Goal: Task Accomplishment & Management: Manage account settings

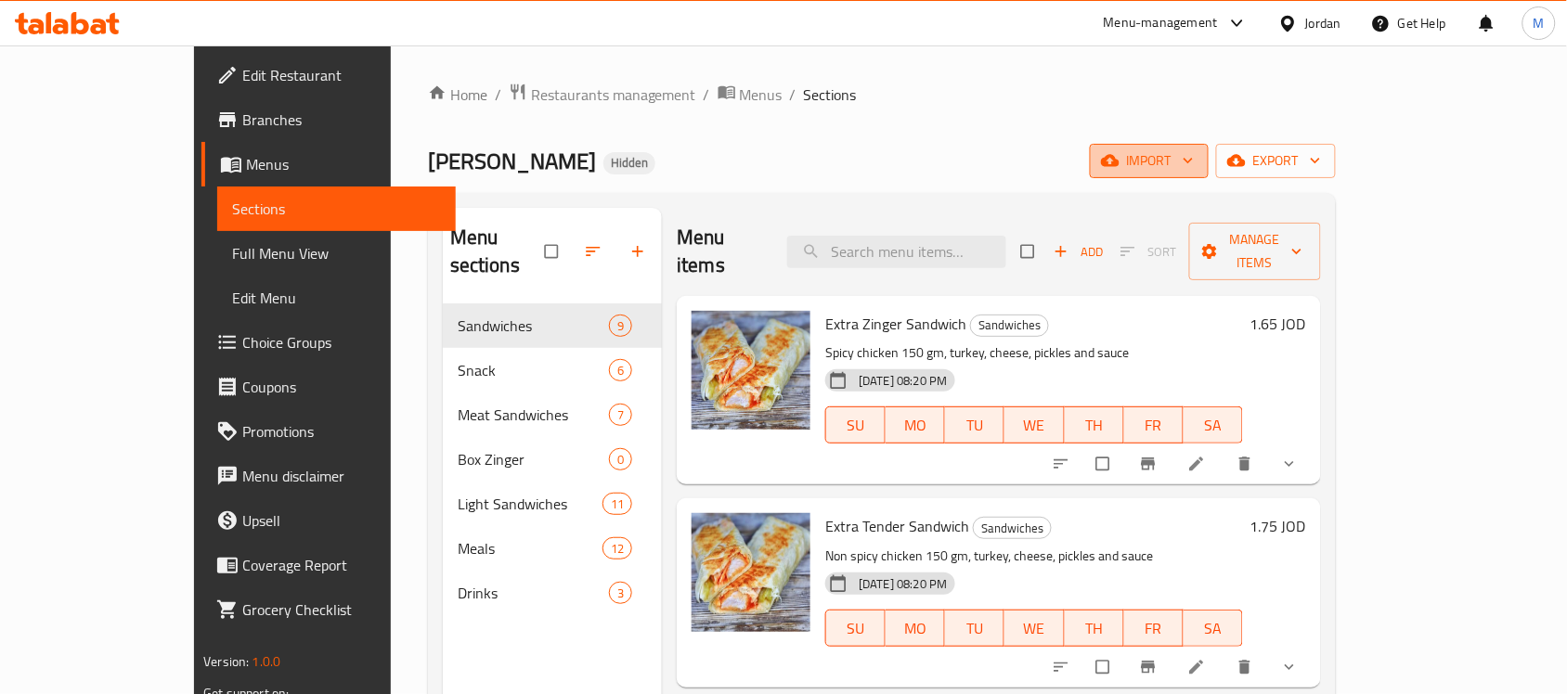
click at [1194, 163] on span "import" at bounding box center [1149, 160] width 89 height 23
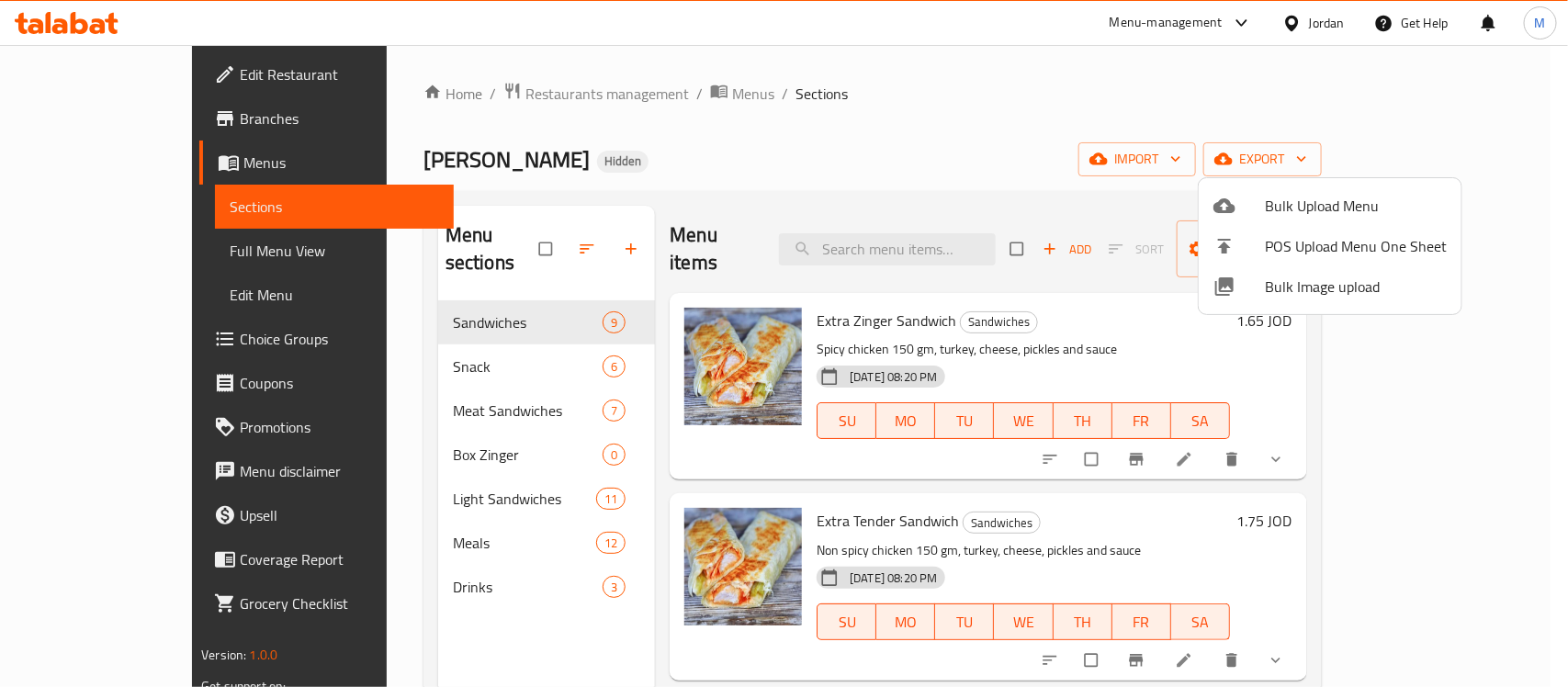
click at [1316, 31] on div at bounding box center [784, 344] width 1568 height 687
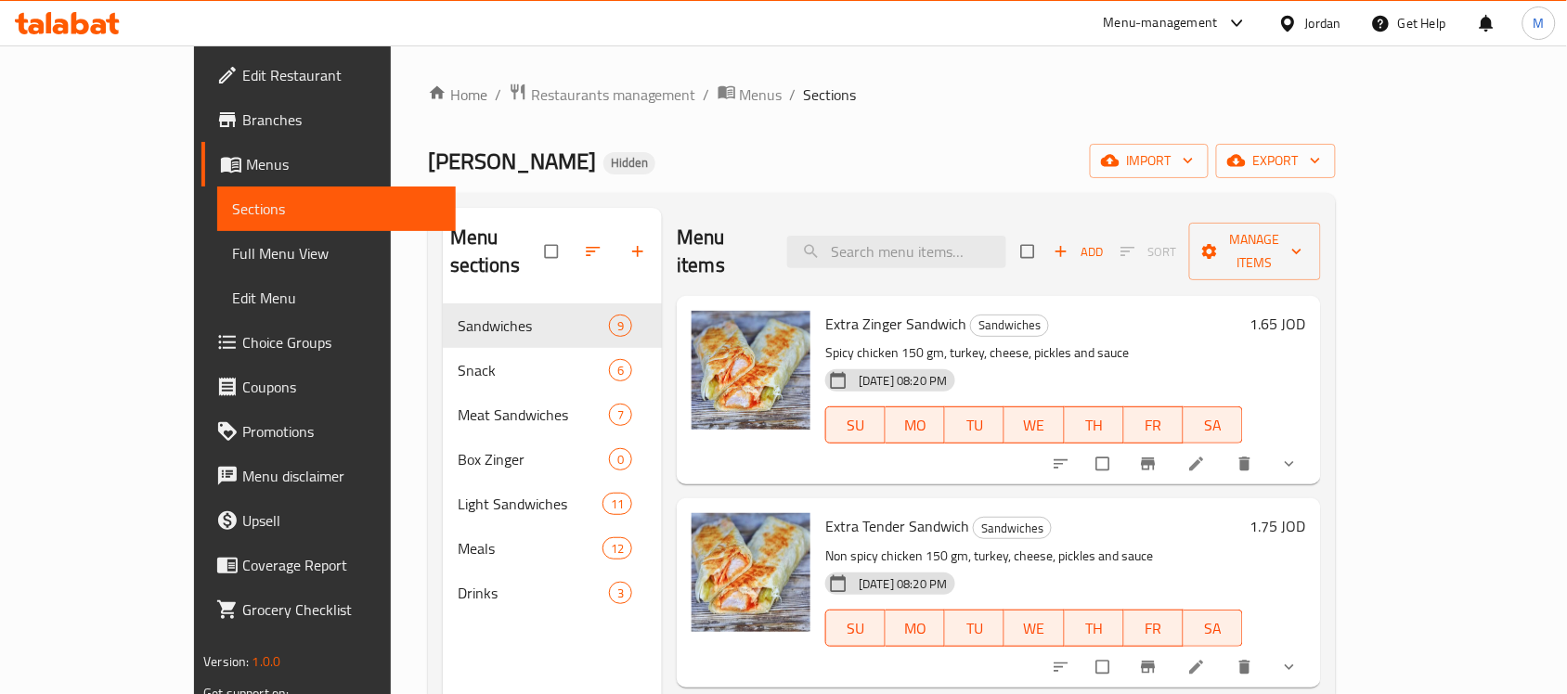
click at [1329, 28] on div "Jordan" at bounding box center [1323, 23] width 36 height 20
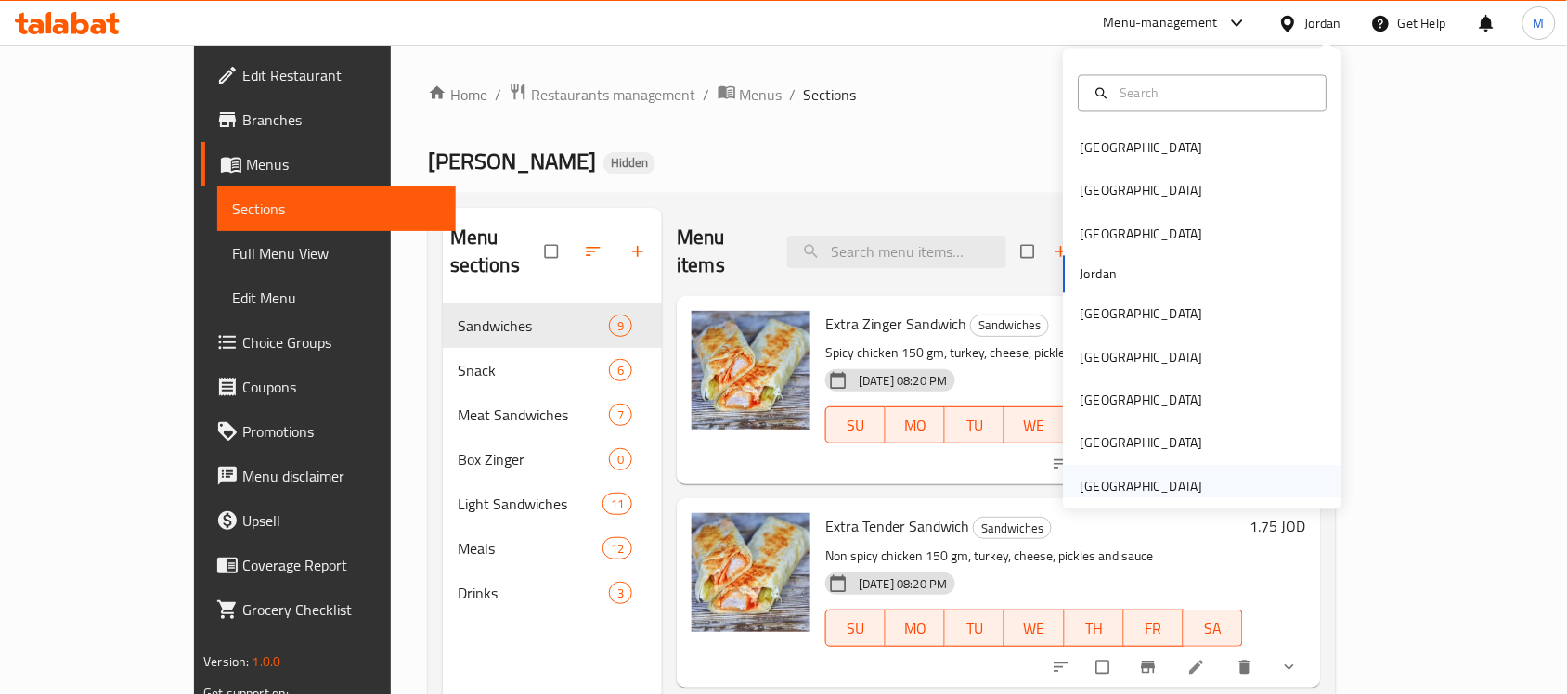
click at [1195, 484] on div "United Arab Emirates" at bounding box center [1142, 486] width 152 height 43
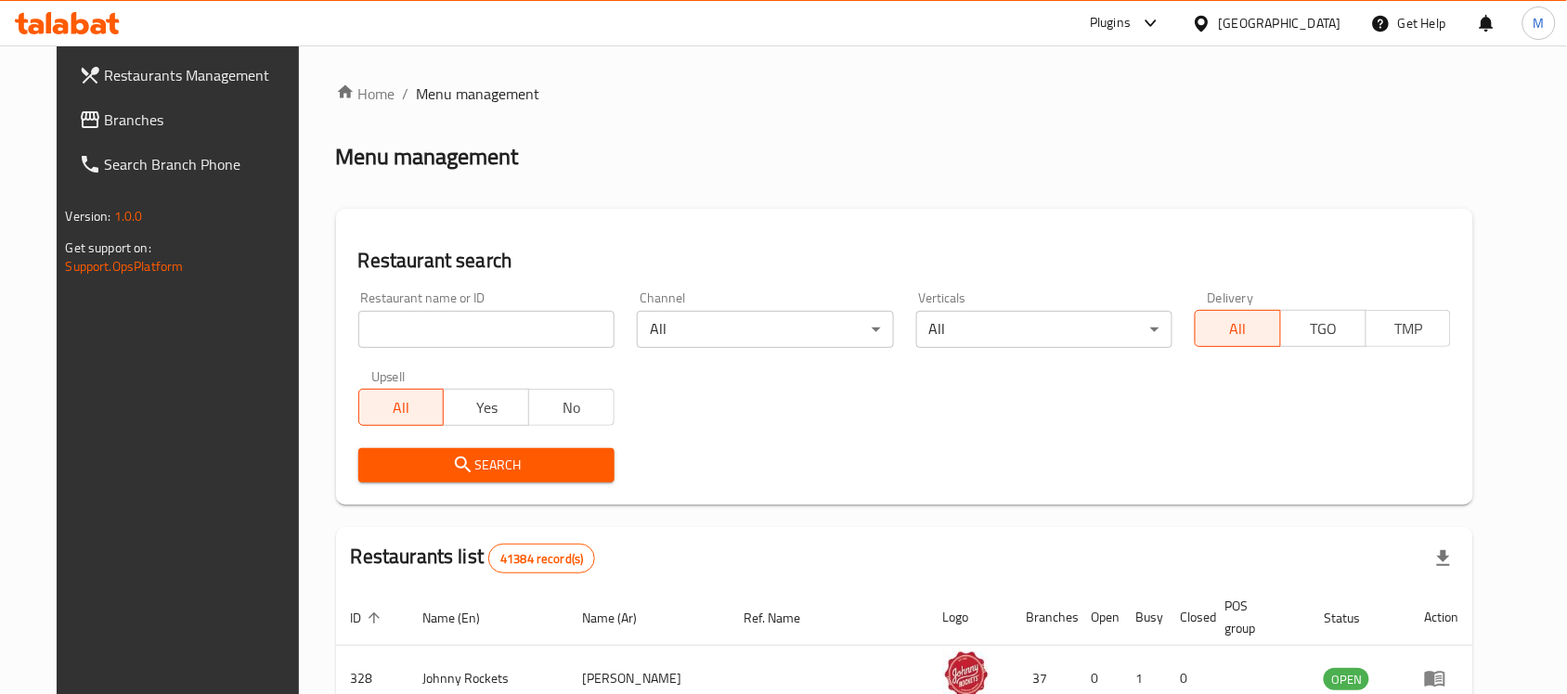
click at [110, 128] on span "Branches" at bounding box center [204, 120] width 199 height 22
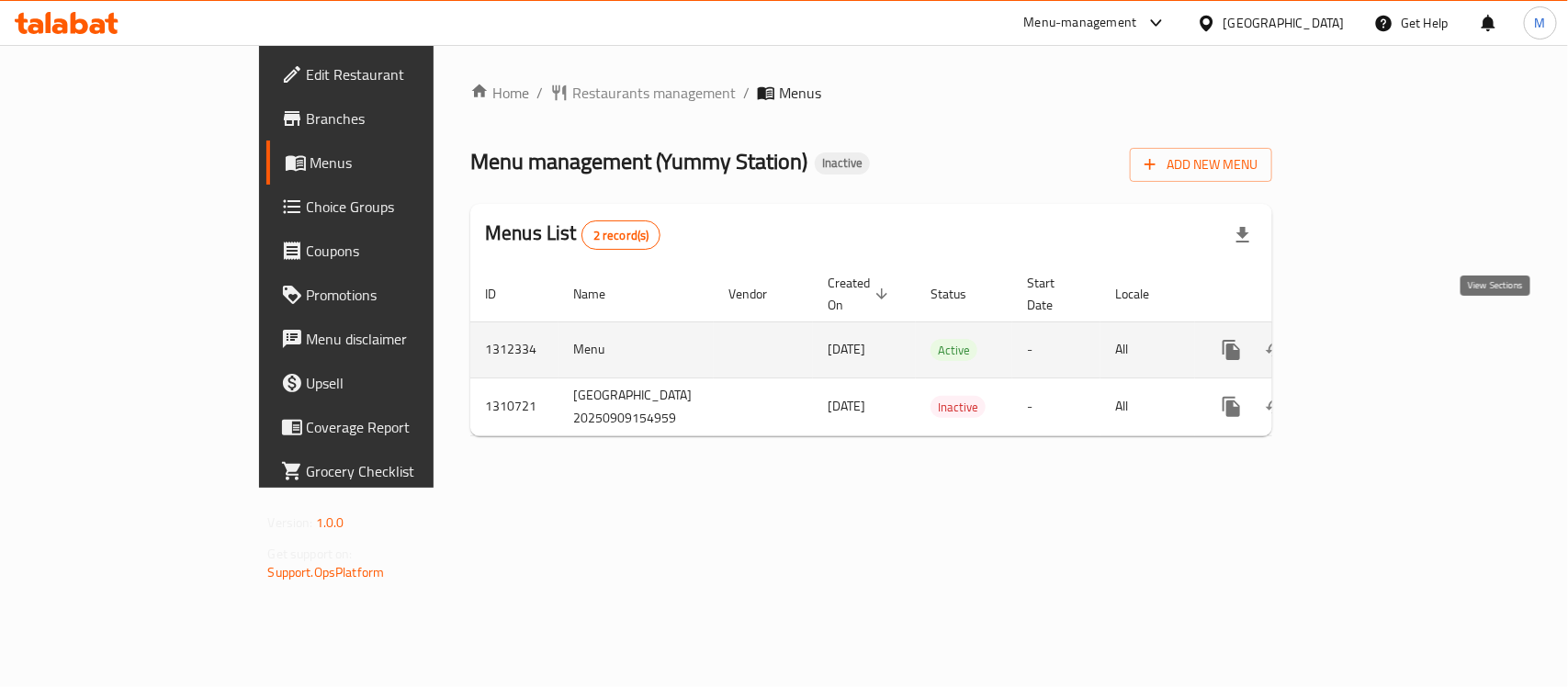
click at [1375, 340] on icon "enhanced table" at bounding box center [1363, 350] width 22 height 22
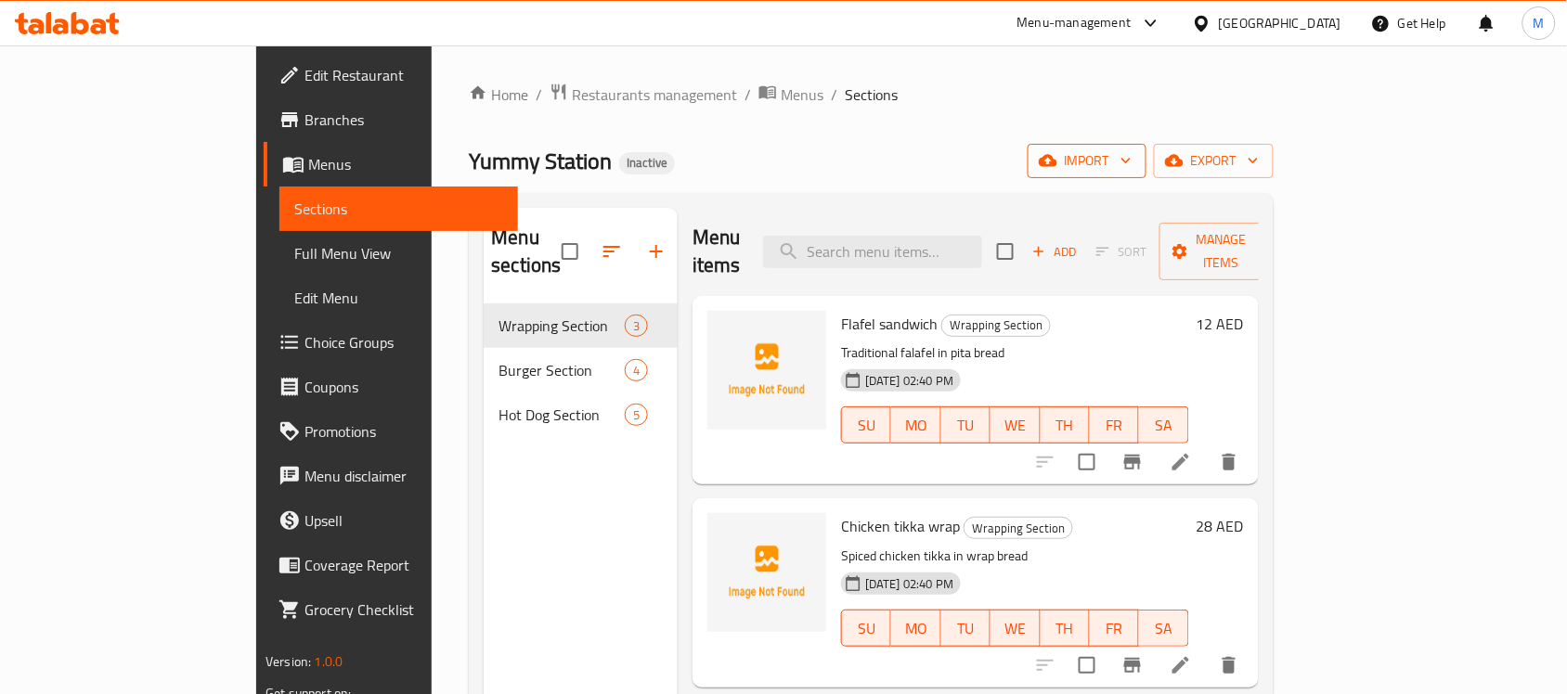
click at [1132, 160] on span "import" at bounding box center [1086, 160] width 89 height 23
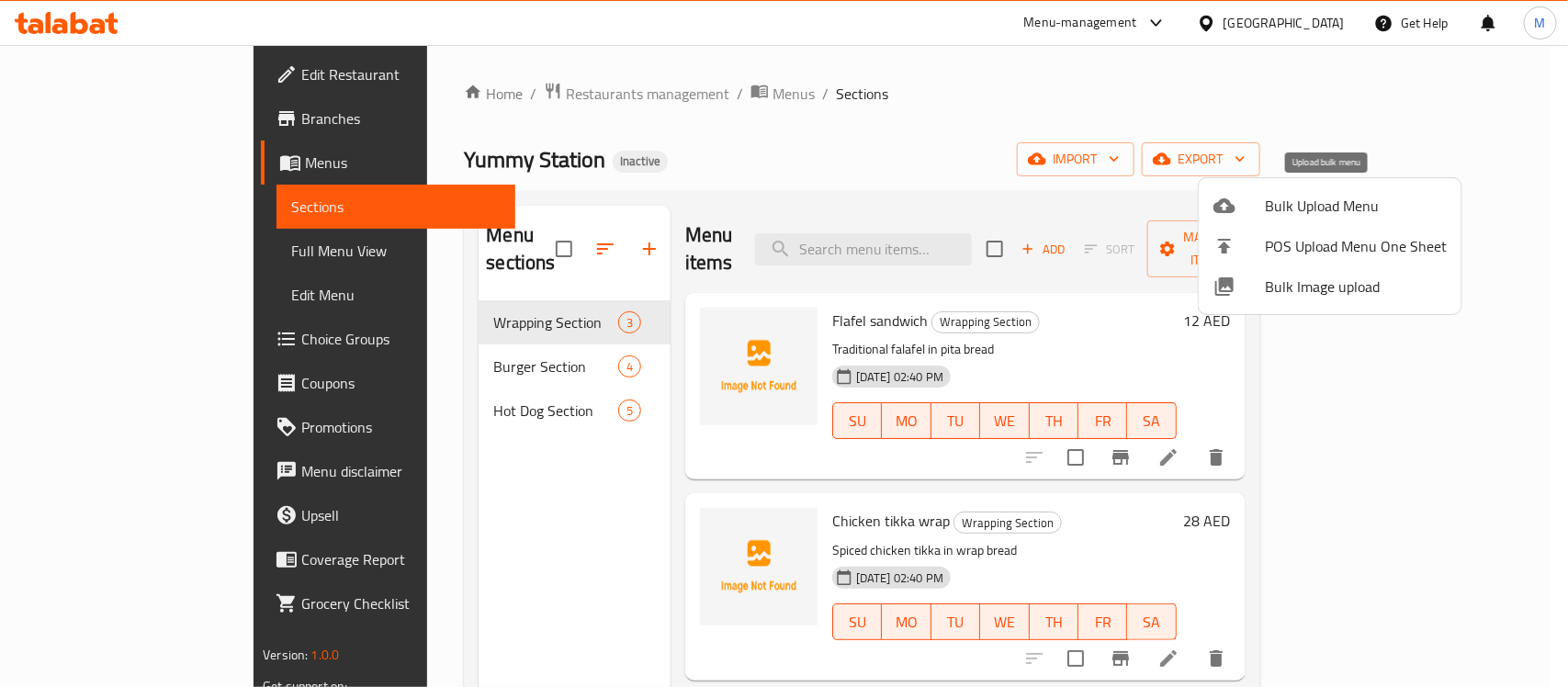
click at [1338, 199] on span "Bulk Upload Menu" at bounding box center [1355, 206] width 182 height 22
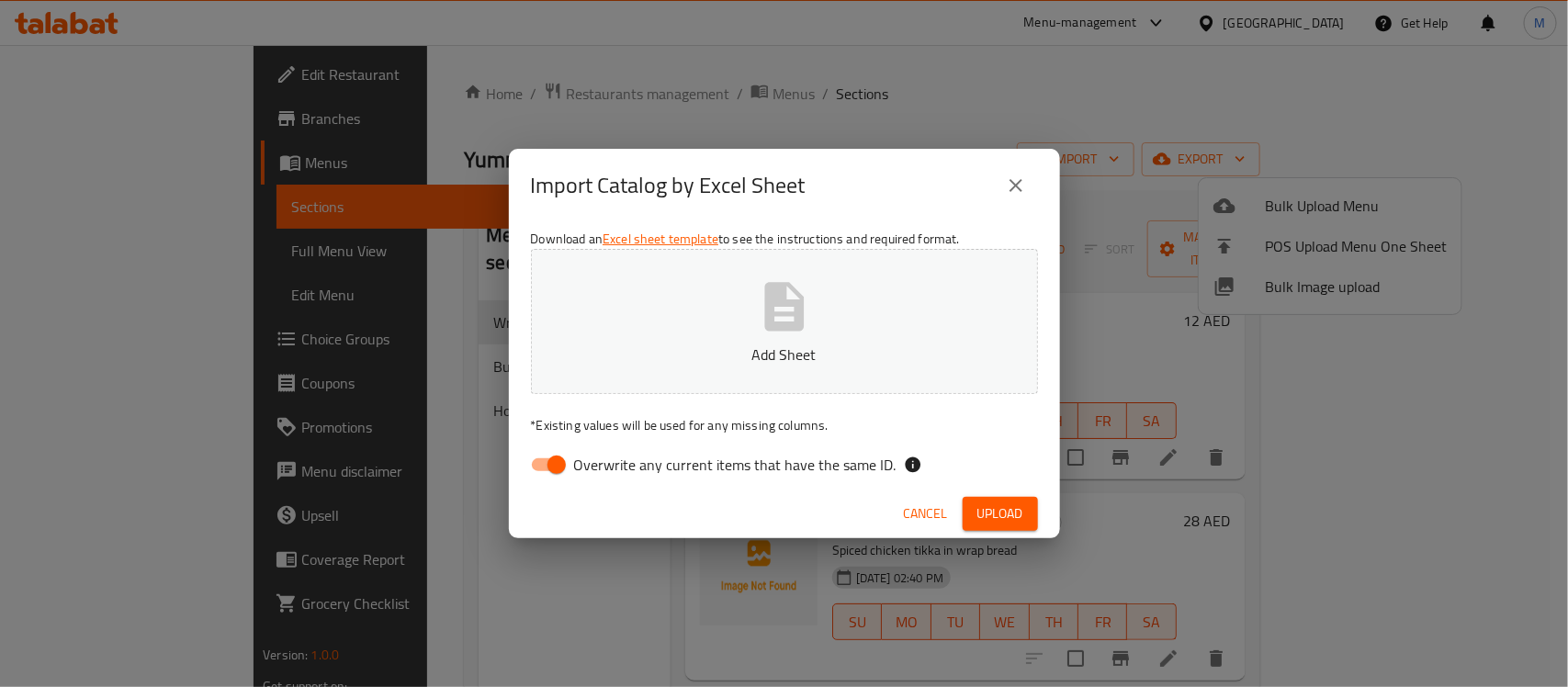
click at [576, 465] on span "Overwrite any current items that have the same ID." at bounding box center [735, 465] width 323 height 22
click at [576, 465] on input "Overwrite any current items that have the same ID." at bounding box center [557, 464] width 105 height 35
checkbox input "false"
click at [1015, 506] on span "Upload" at bounding box center [1000, 514] width 46 height 23
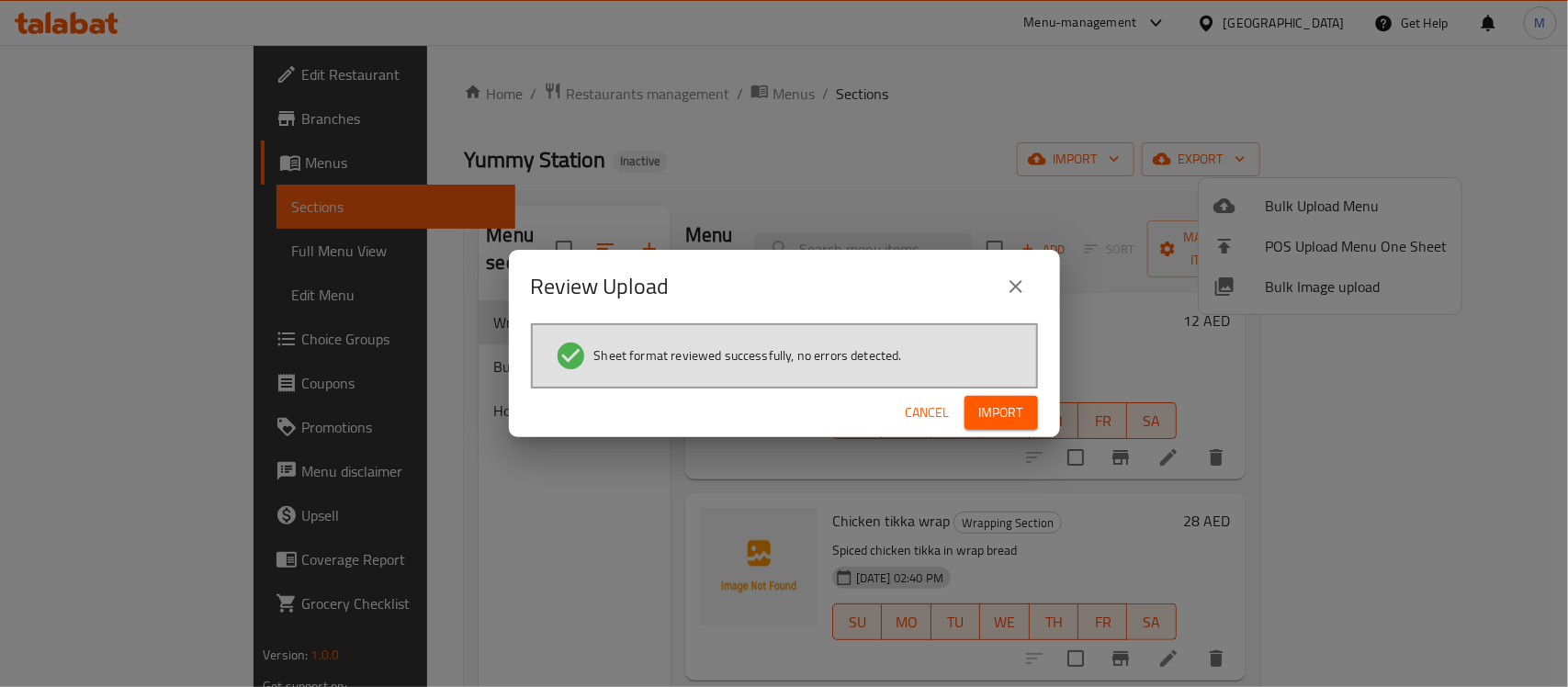
click at [1007, 405] on span "Import" at bounding box center [1001, 413] width 45 height 23
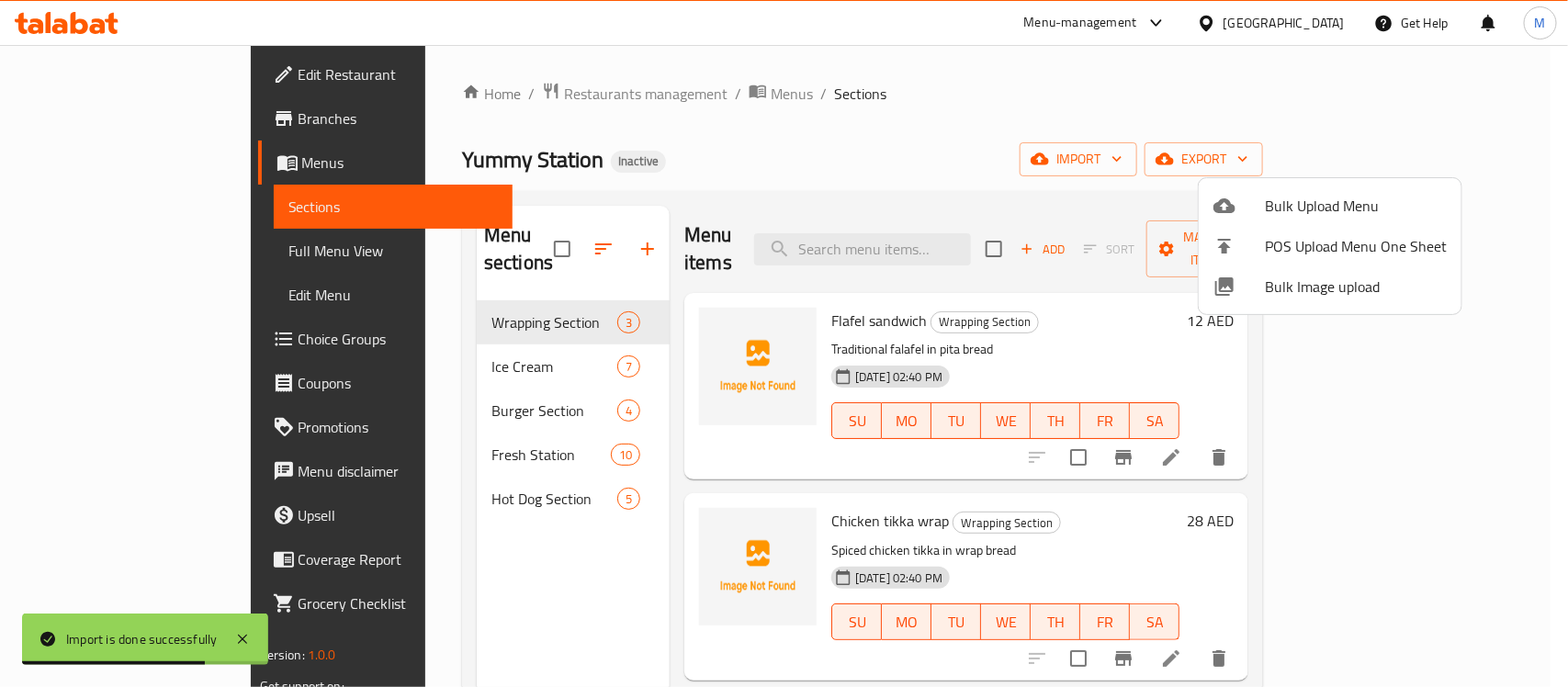
click at [676, 160] on div at bounding box center [784, 344] width 1568 height 687
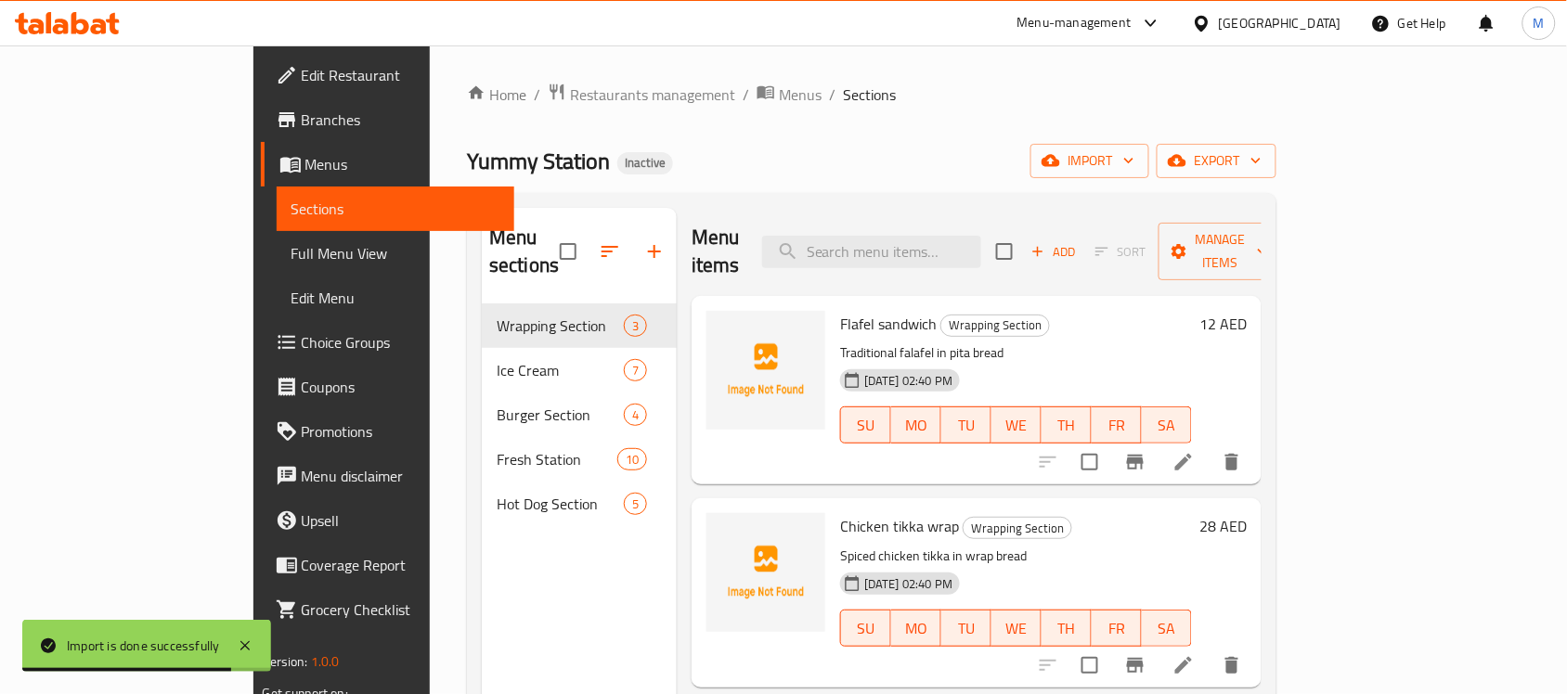
click at [602, 246] on icon "button" at bounding box center [610, 251] width 17 height 11
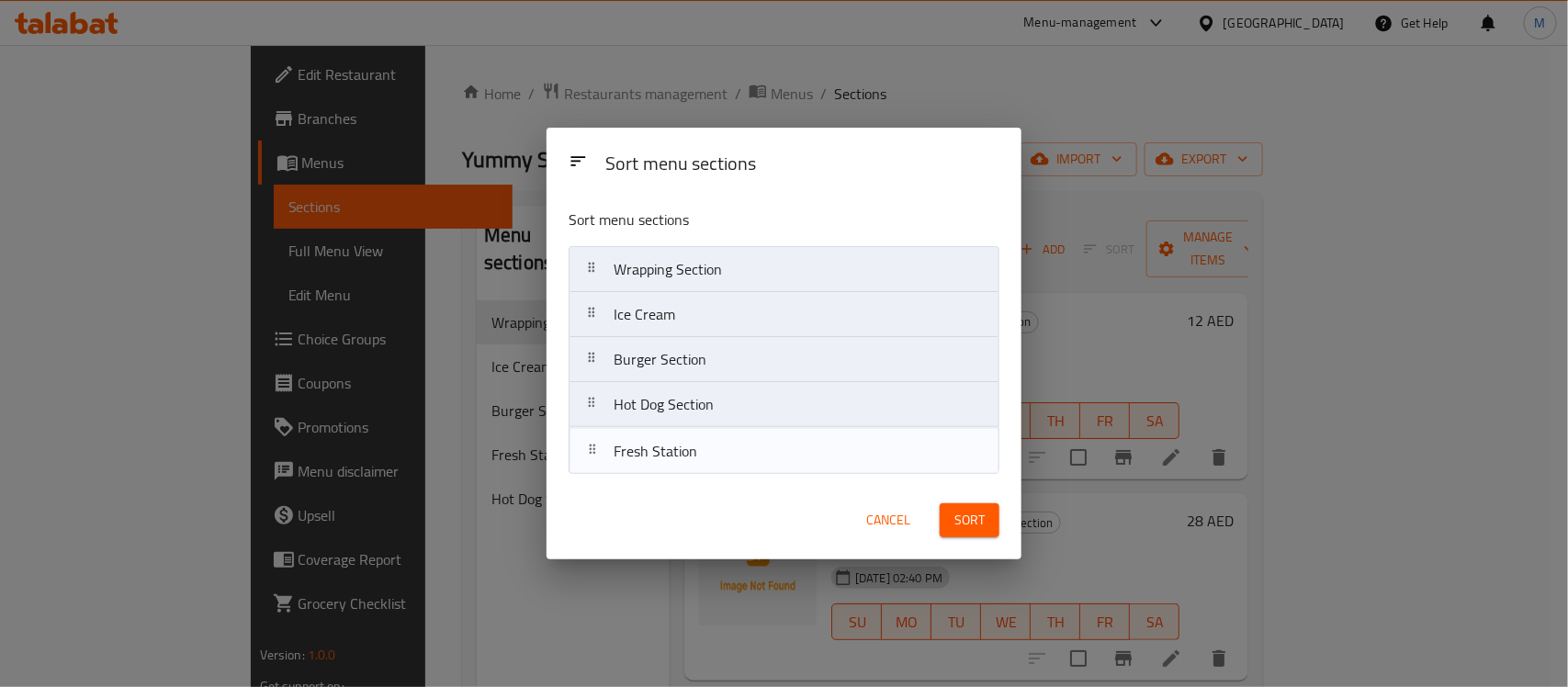
drag, startPoint x: 663, startPoint y: 416, endPoint x: 673, endPoint y: 375, distance: 42.2
click at [666, 467] on nav "Wrapping Section Ice Cream Burger Section Fresh Station Hot Dog Section" at bounding box center [784, 359] width 430 height 227
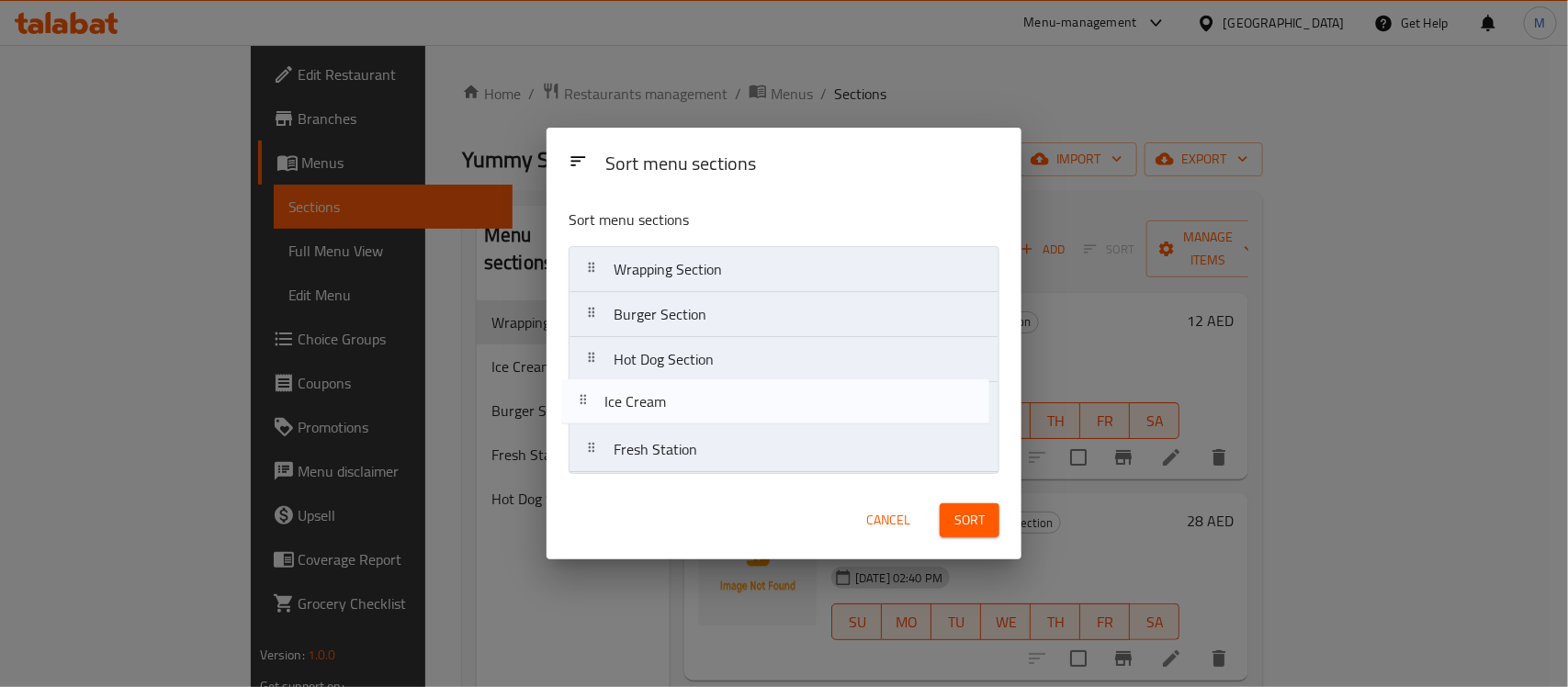
click at [658, 429] on nav "Wrapping Section Ice Cream Burger Section Hot Dog Section Fresh Station" at bounding box center [784, 359] width 430 height 227
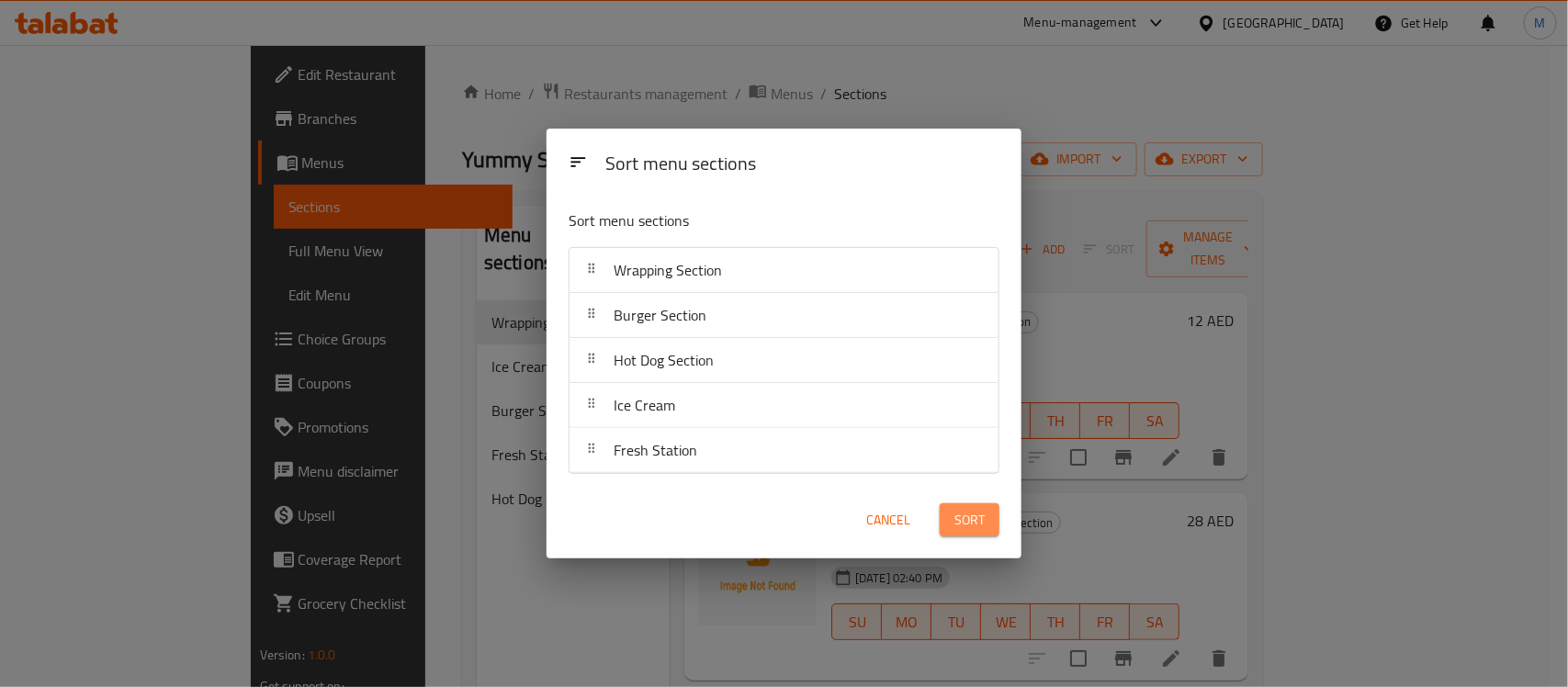
click at [976, 512] on span "Sort" at bounding box center [969, 520] width 31 height 23
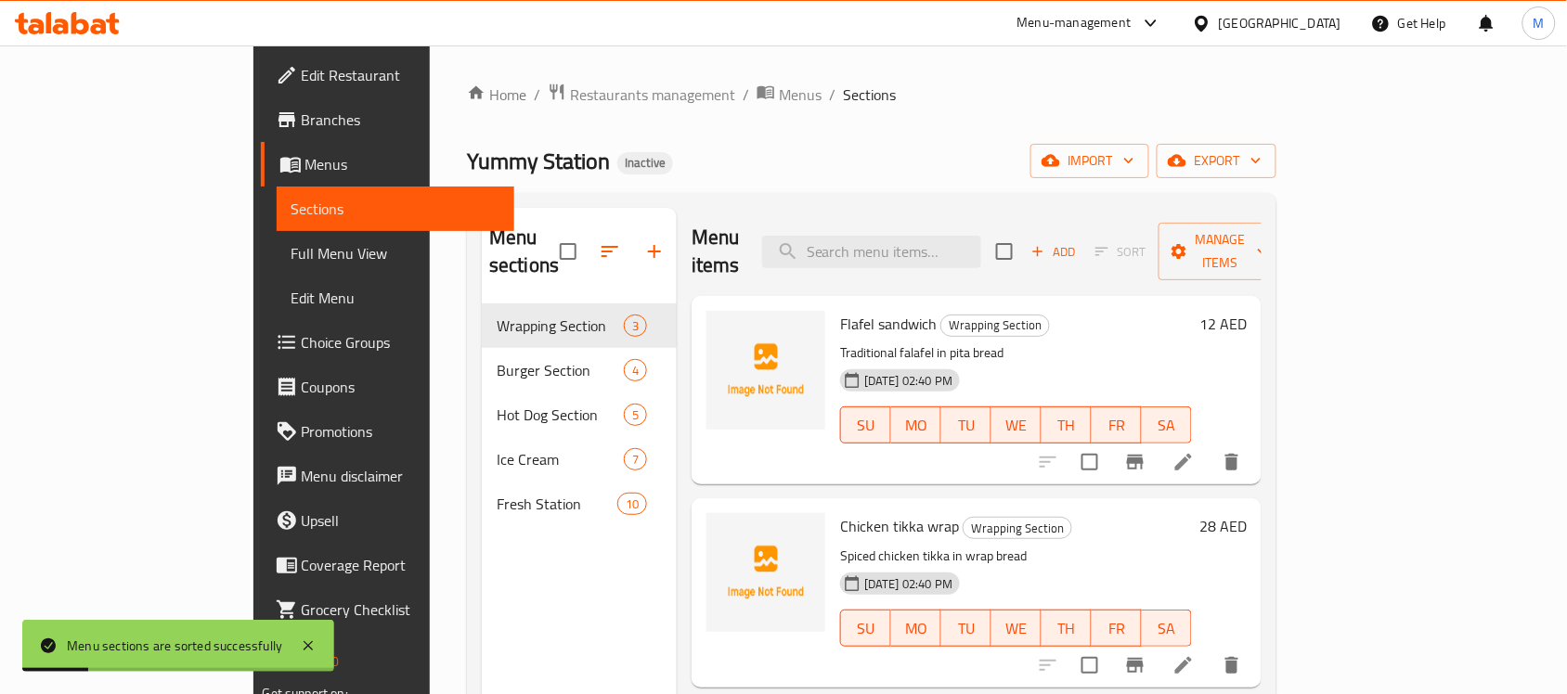
click at [291, 255] on span "Full Menu View" at bounding box center [395, 253] width 209 height 22
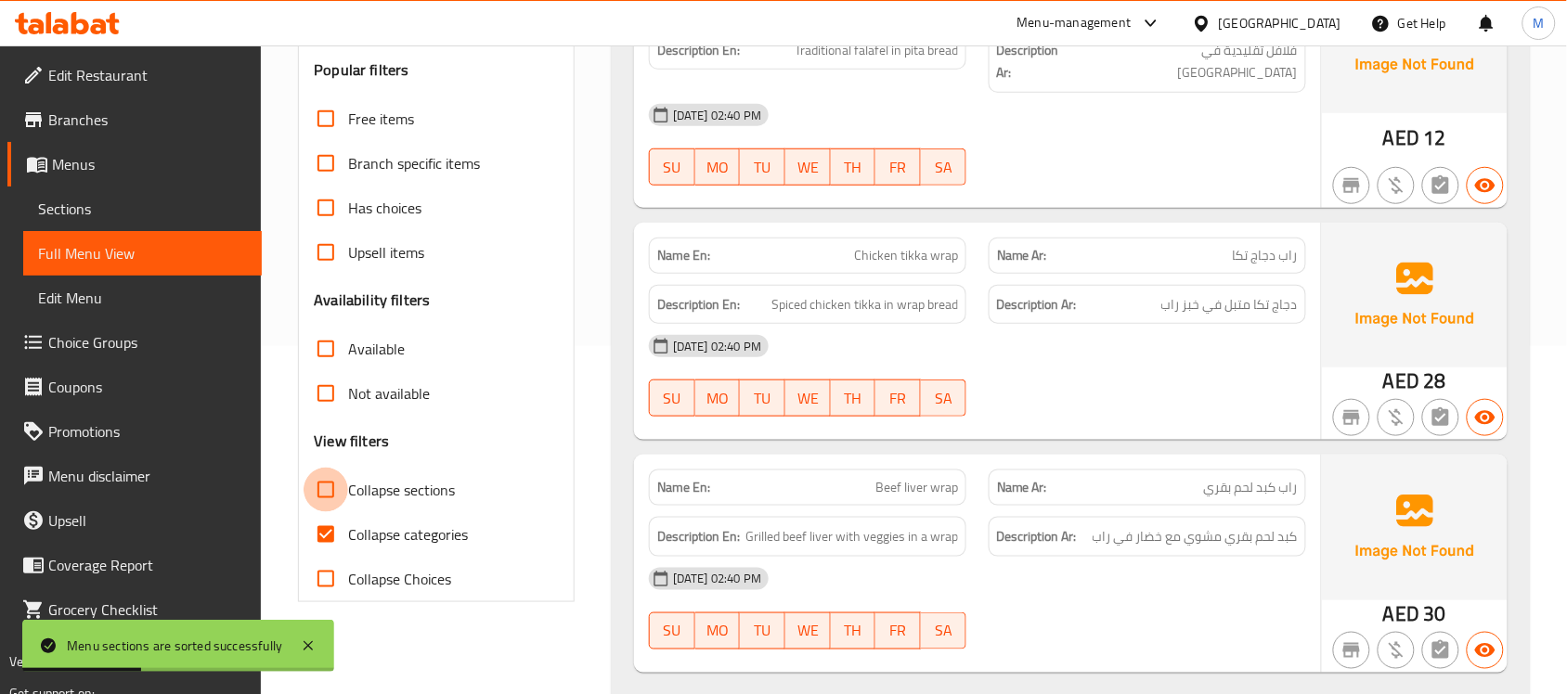
click at [314, 501] on input "Collapse sections" at bounding box center [326, 490] width 45 height 45
checkbox input "true"
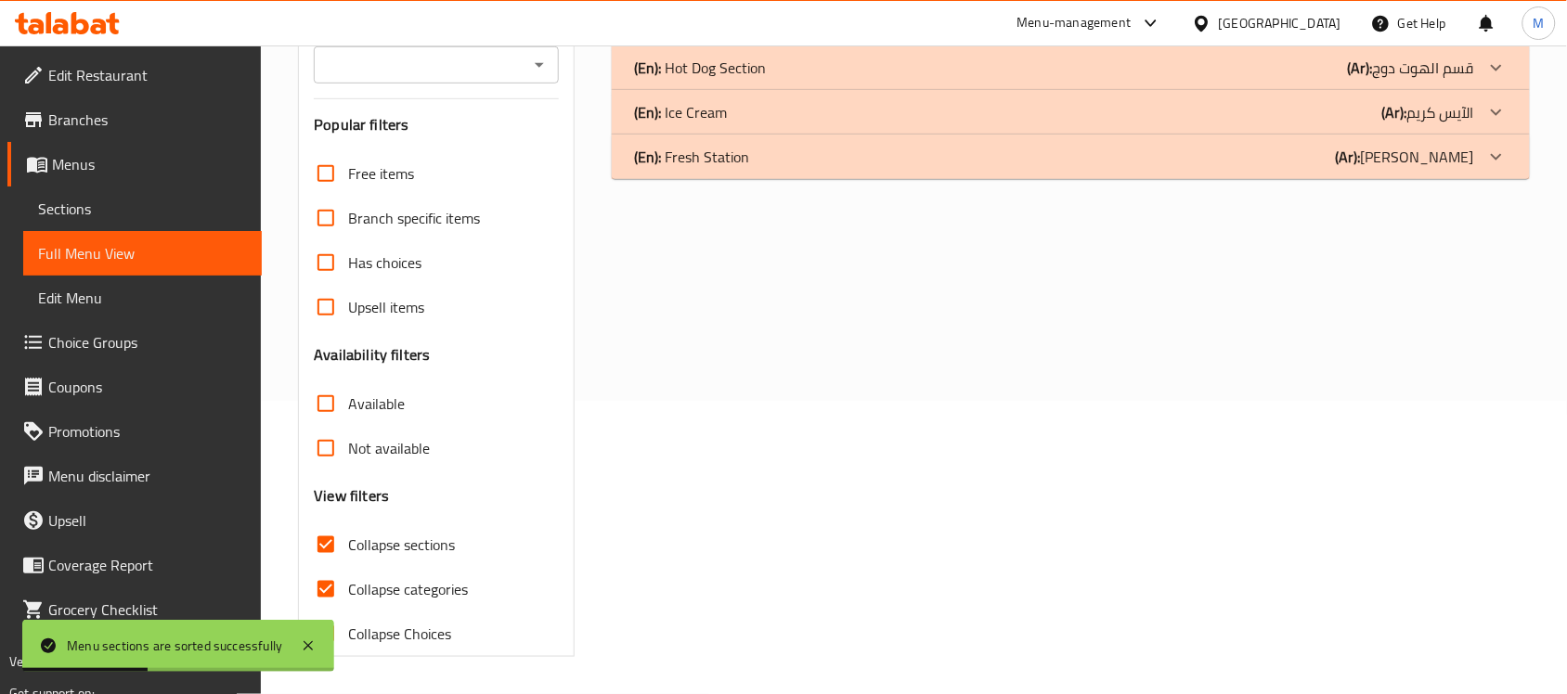
click at [334, 521] on div "Free items Branch specific items Has choices Upsell items Availability filters …" at bounding box center [436, 403] width 245 height 505
click at [341, 592] on input "Collapse categories" at bounding box center [326, 589] width 45 height 45
checkbox input "false"
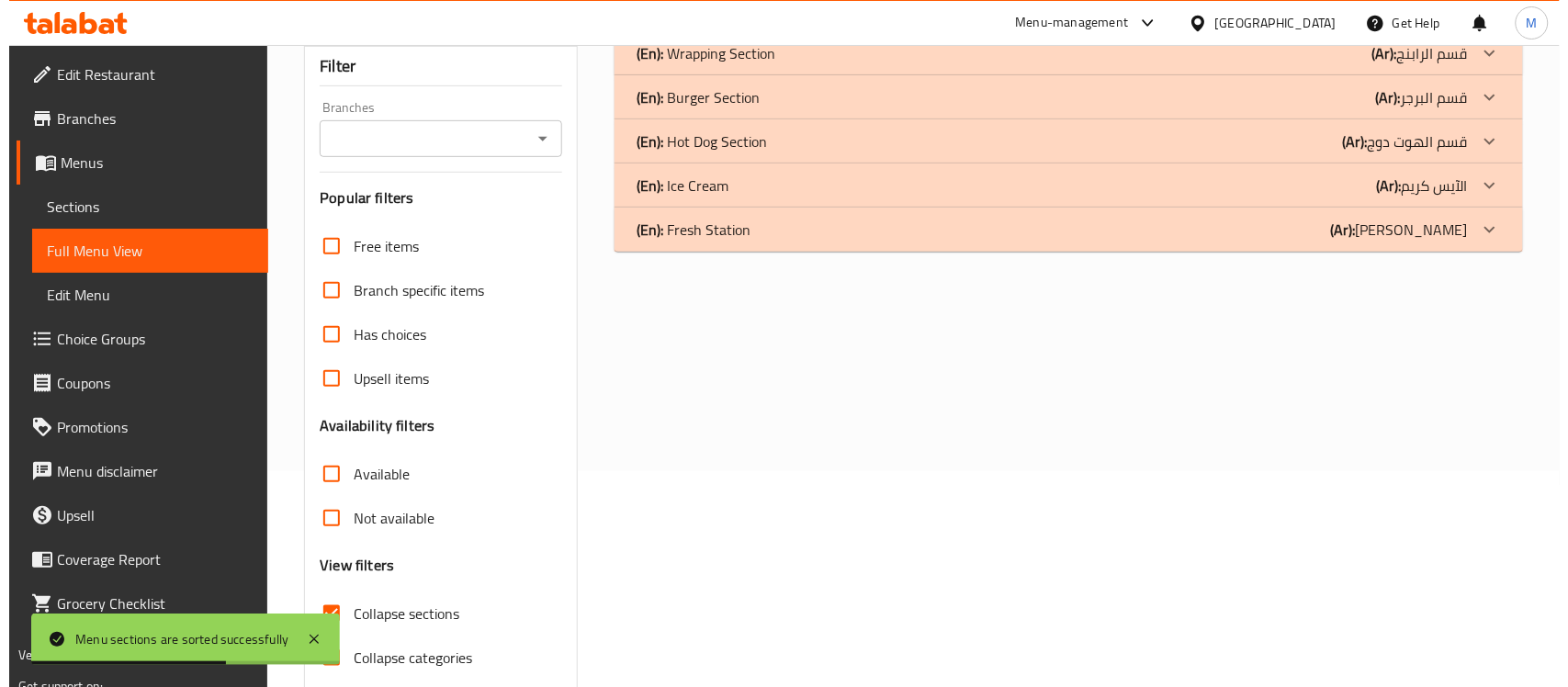
scroll to position [175, 0]
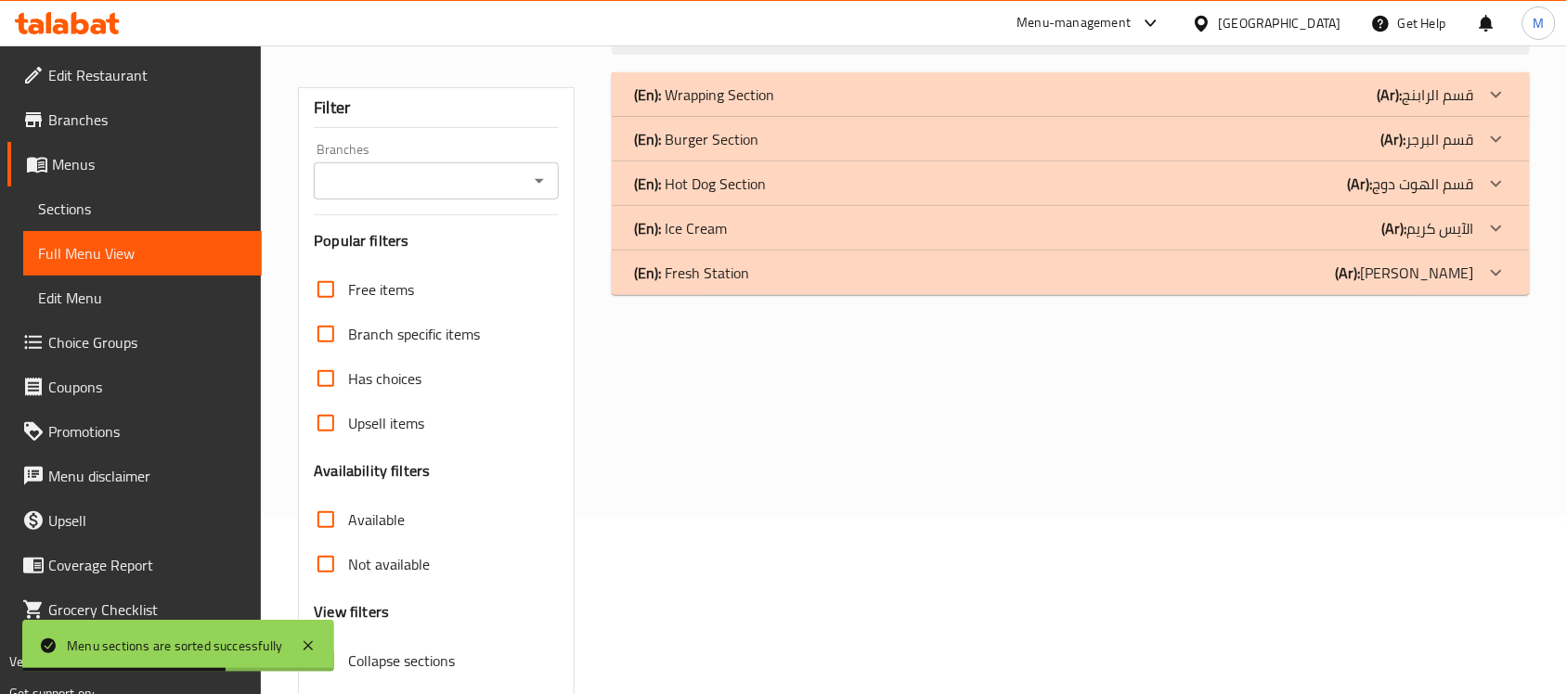
click at [781, 260] on div "(En): Fresh Station (Ar): فريش ستيشن" at bounding box center [1071, 273] width 918 height 45
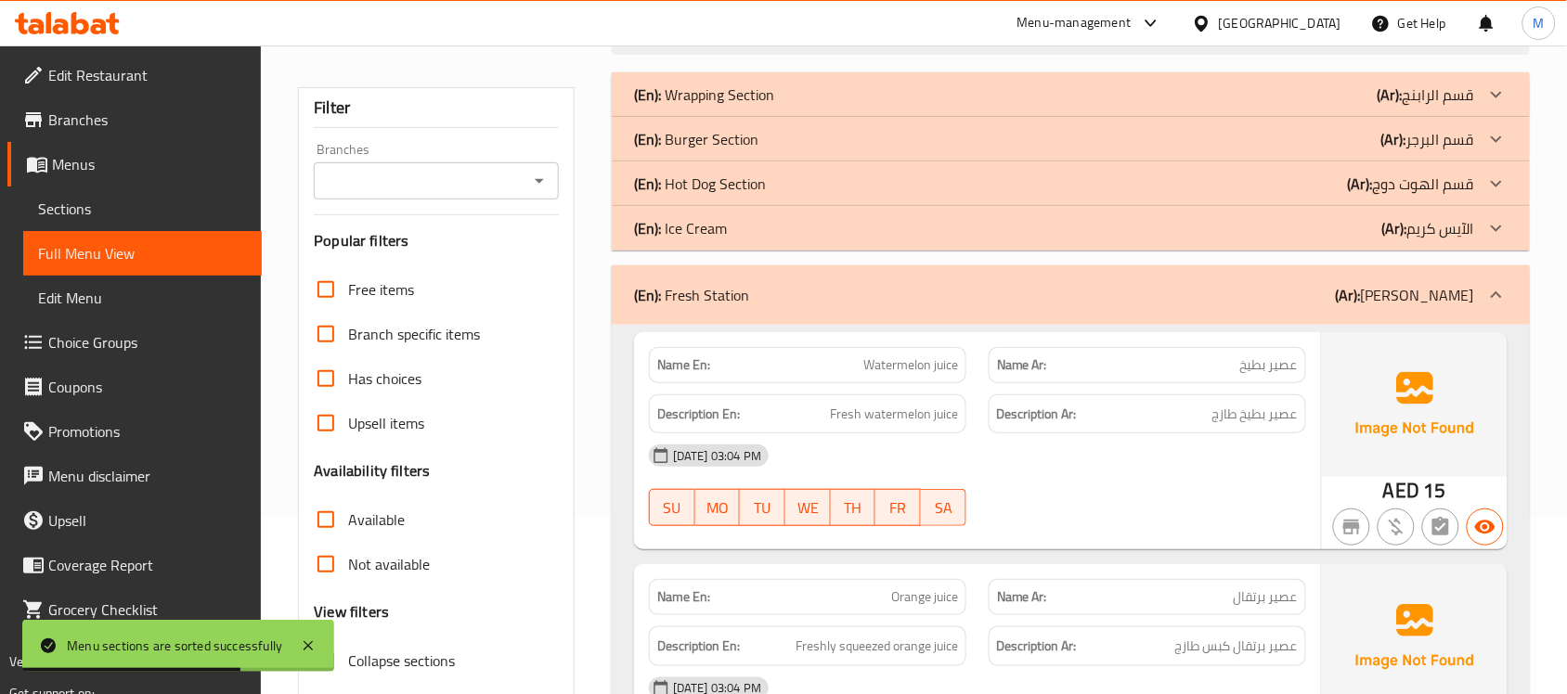
click at [777, 241] on div "(En): Ice Cream (Ar): الآيس كريم" at bounding box center [1071, 228] width 918 height 45
